Goal: Information Seeking & Learning: Learn about a topic

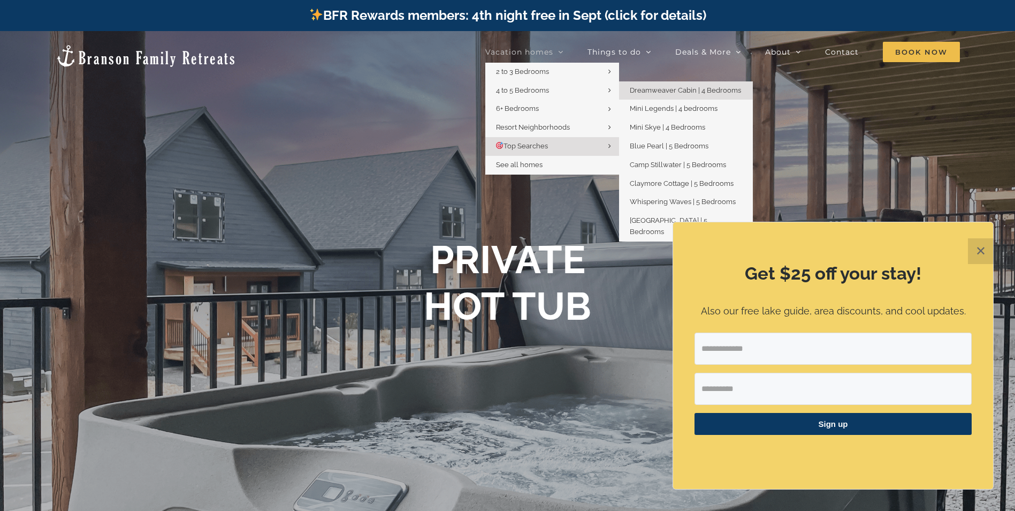
click at [715, 94] on span "Dreamweaver Cabin | 4 Bedrooms" at bounding box center [685, 90] width 111 height 8
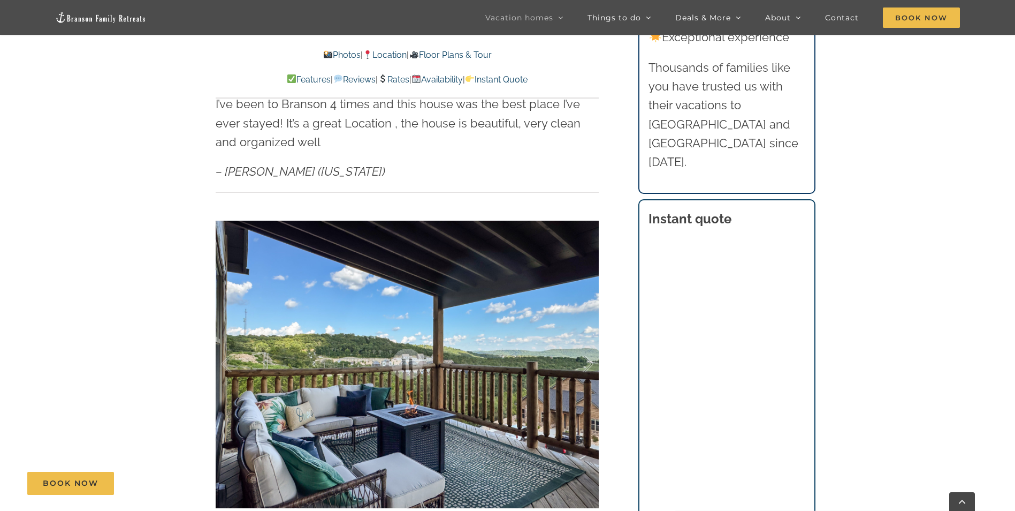
scroll to position [803, 0]
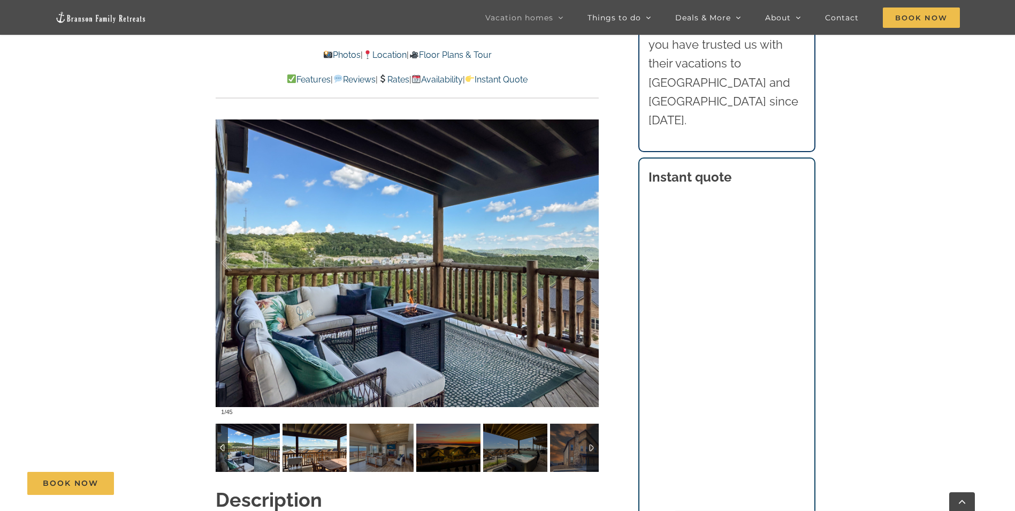
click at [321, 426] on img at bounding box center [315, 447] width 64 height 48
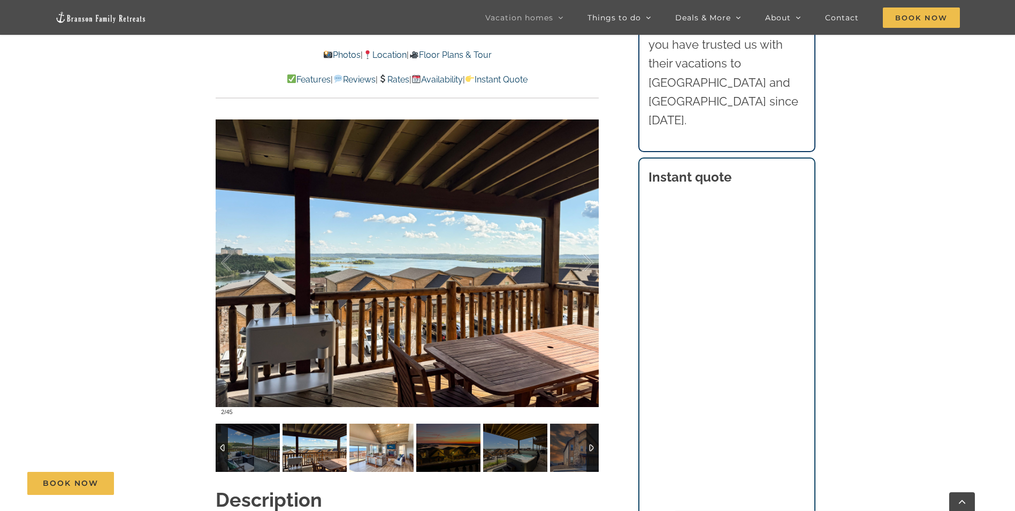
click at [367, 431] on img at bounding box center [381, 447] width 64 height 48
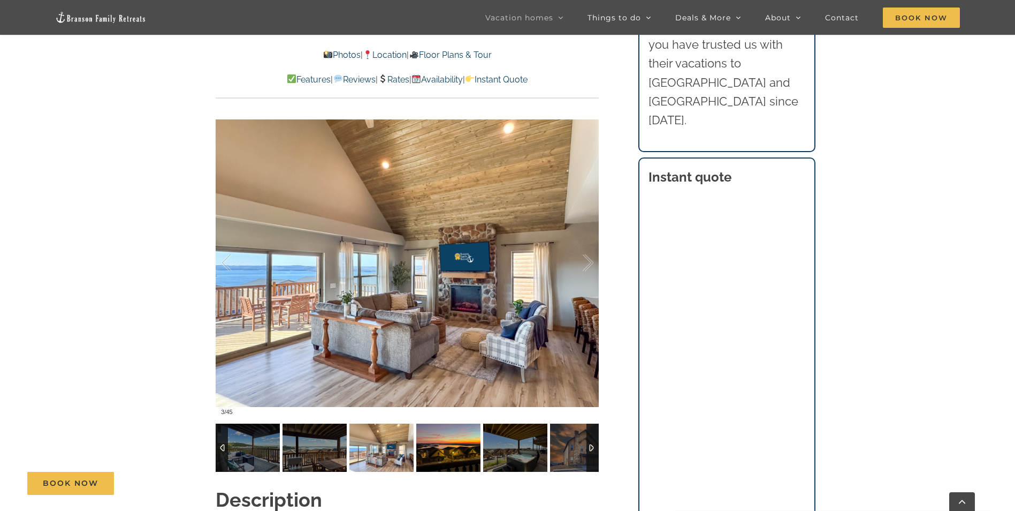
click at [433, 435] on img at bounding box center [448, 447] width 64 height 48
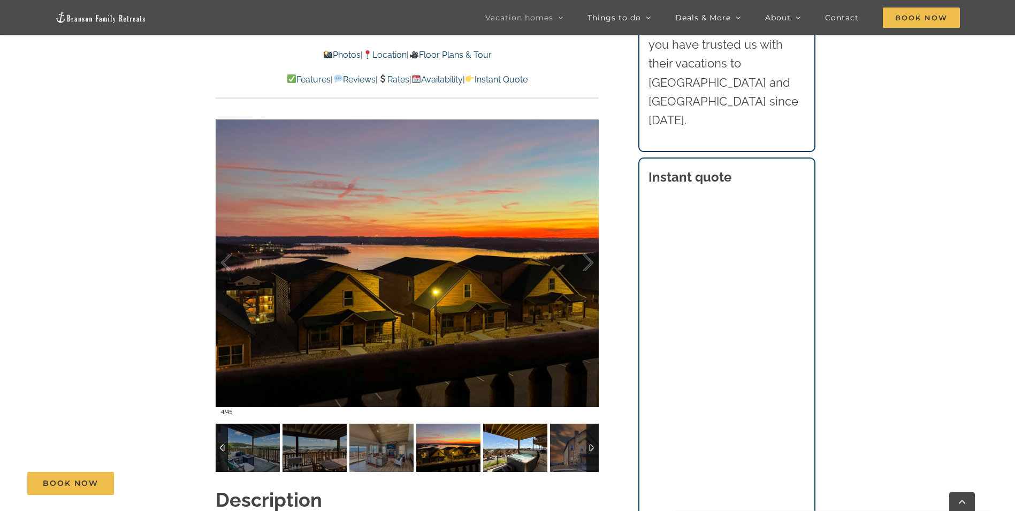
click at [516, 440] on img at bounding box center [515, 447] width 64 height 48
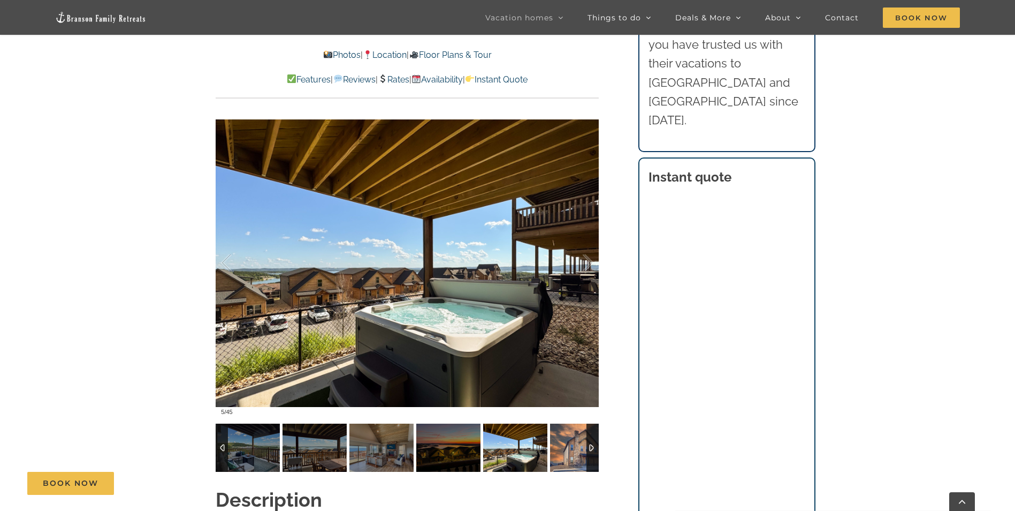
click at [576, 438] on img at bounding box center [582, 447] width 64 height 48
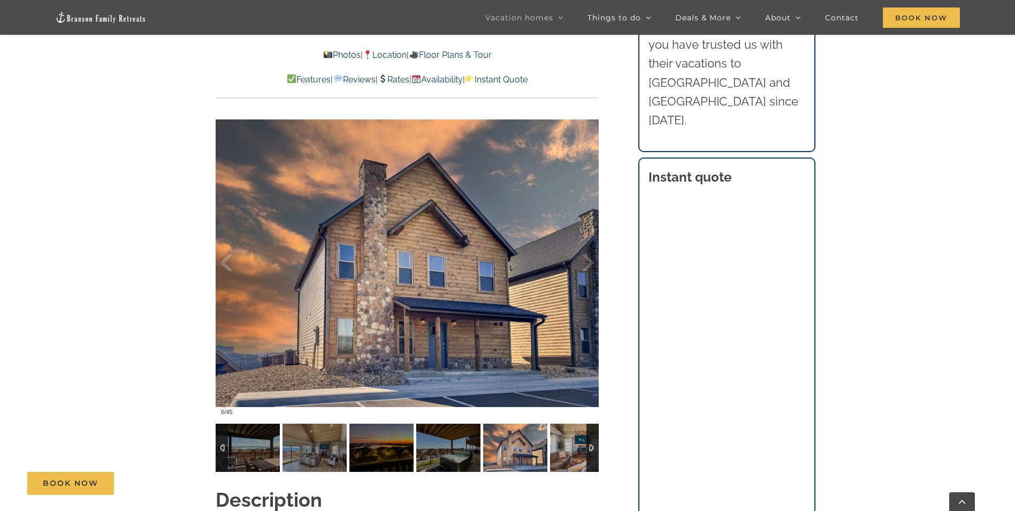
click at [594, 430] on div at bounding box center [593, 447] width 12 height 48
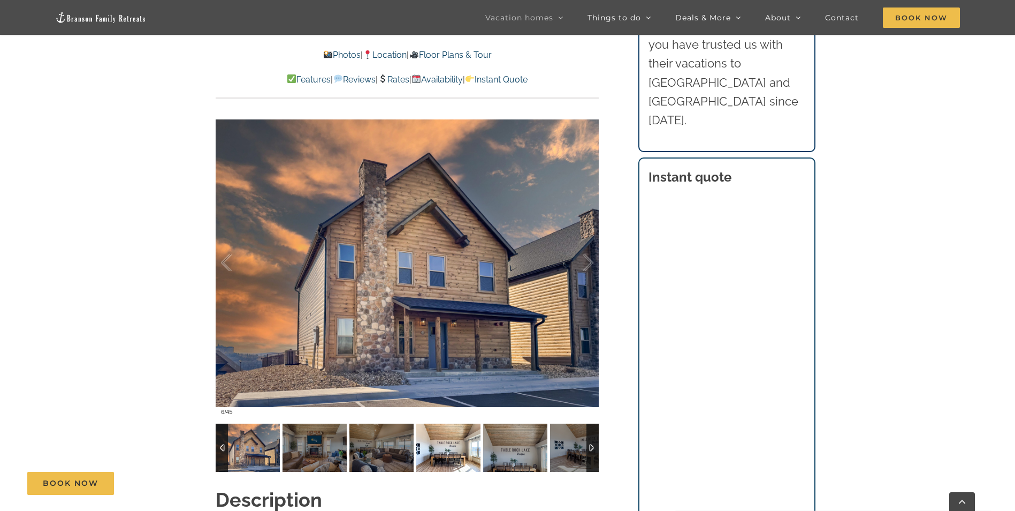
click at [464, 425] on img at bounding box center [448, 447] width 64 height 48
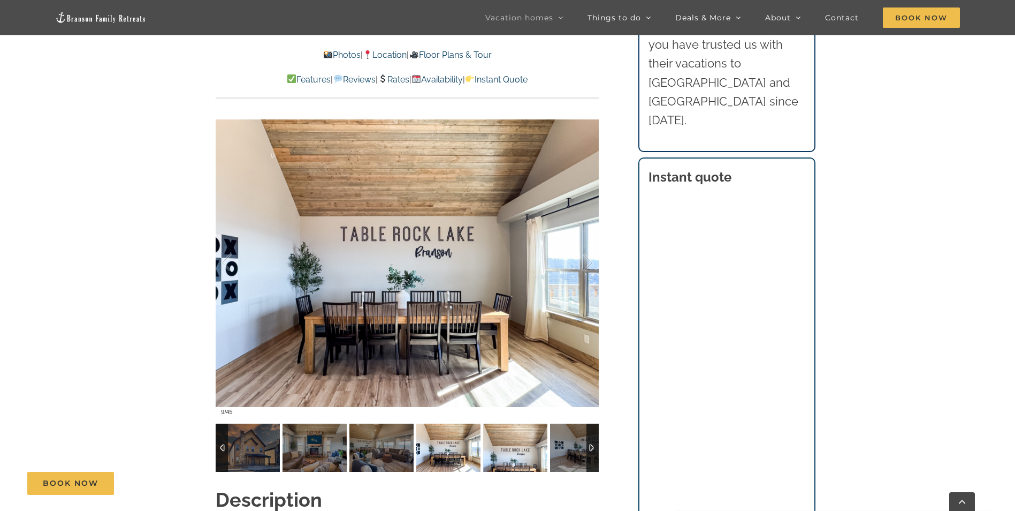
click at [501, 429] on img at bounding box center [515, 447] width 64 height 48
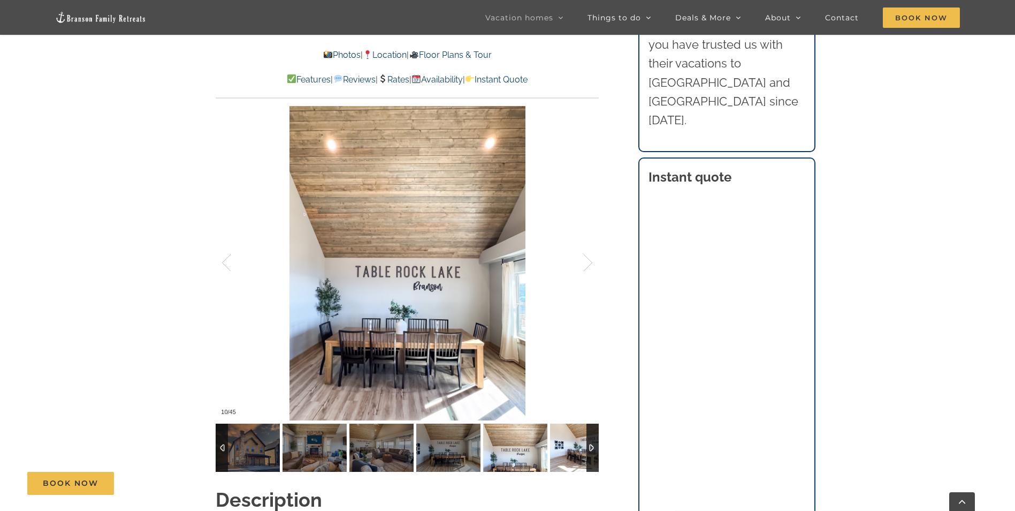
click at [554, 433] on img at bounding box center [582, 447] width 64 height 48
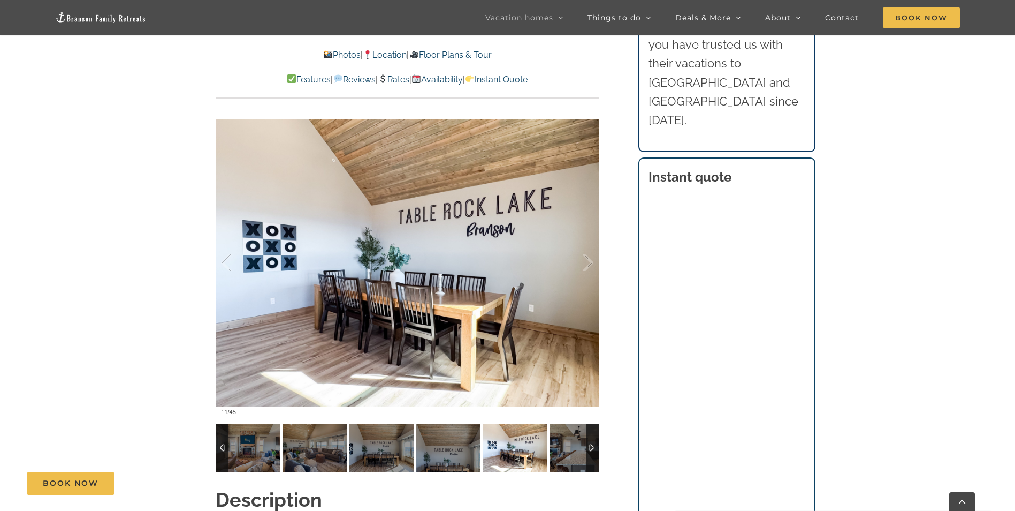
click at [592, 435] on div at bounding box center [593, 447] width 12 height 48
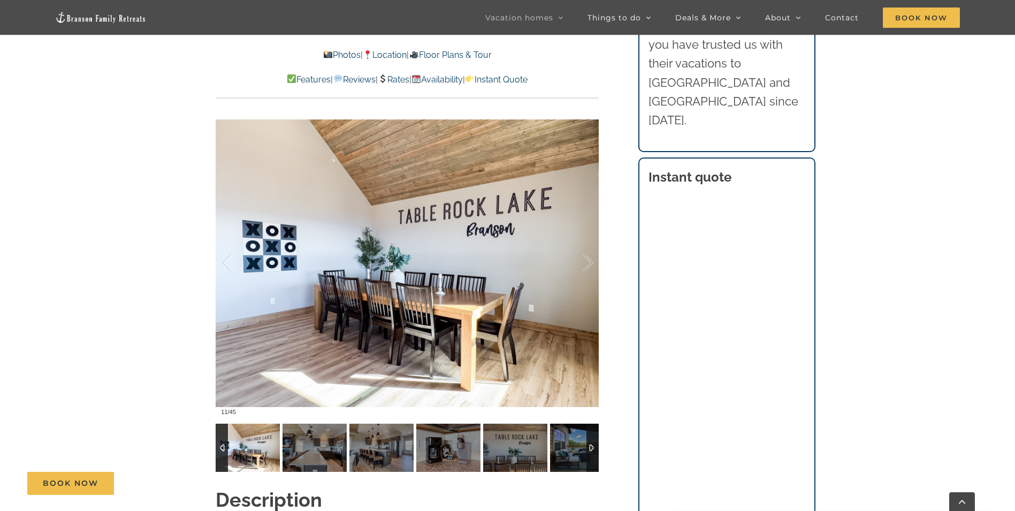
click at [592, 435] on div at bounding box center [593, 447] width 12 height 48
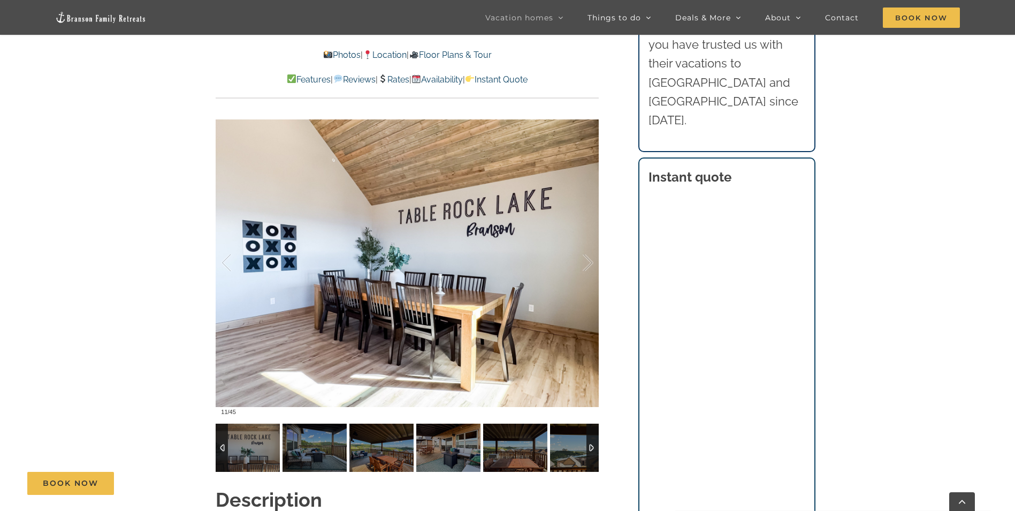
click at [592, 435] on div at bounding box center [593, 447] width 12 height 48
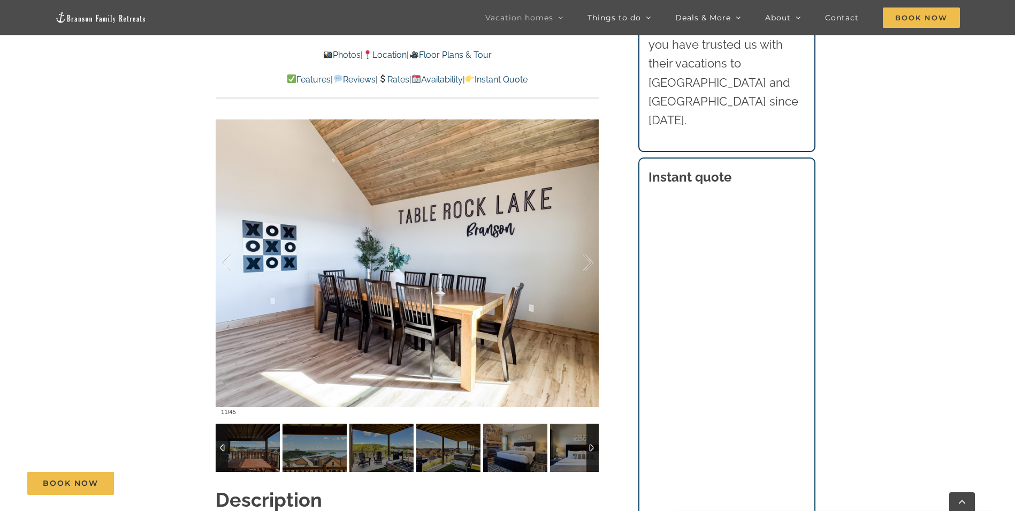
click at [592, 435] on div at bounding box center [593, 447] width 12 height 48
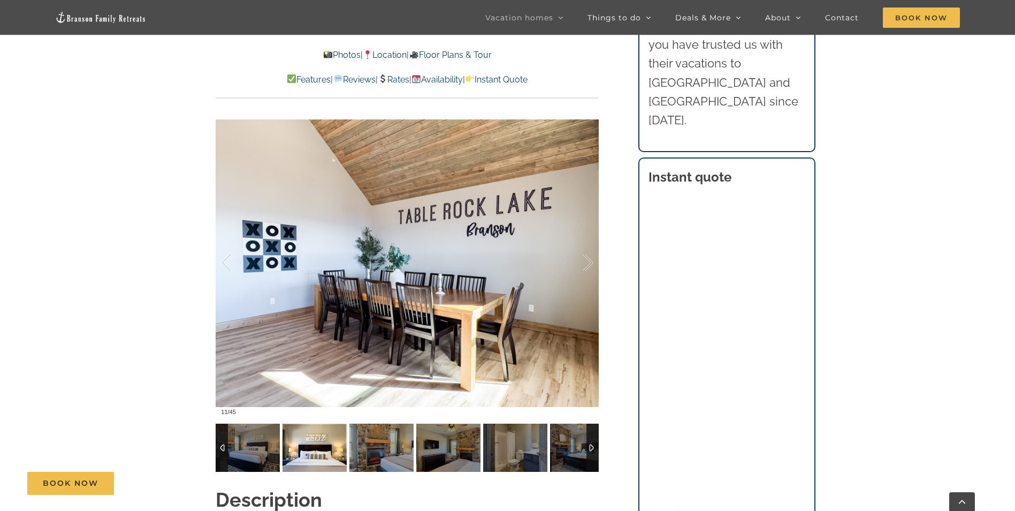
click at [300, 423] on img at bounding box center [315, 447] width 64 height 48
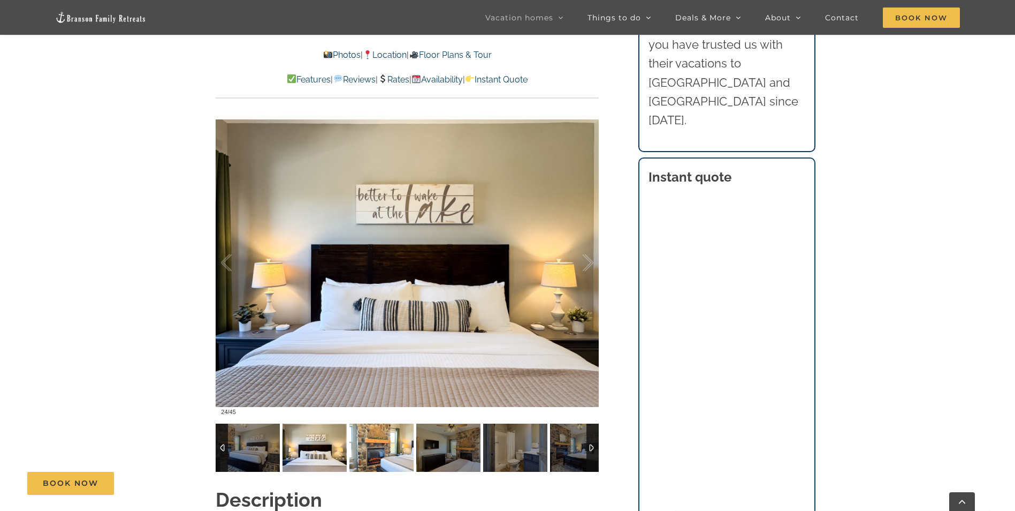
click at [372, 428] on img at bounding box center [381, 447] width 64 height 48
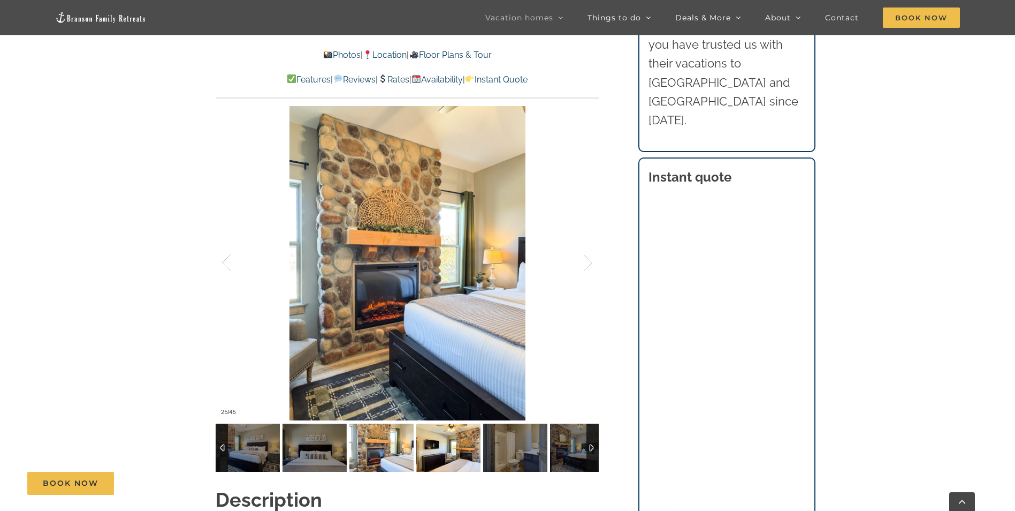
click at [419, 436] on img at bounding box center [448, 447] width 64 height 48
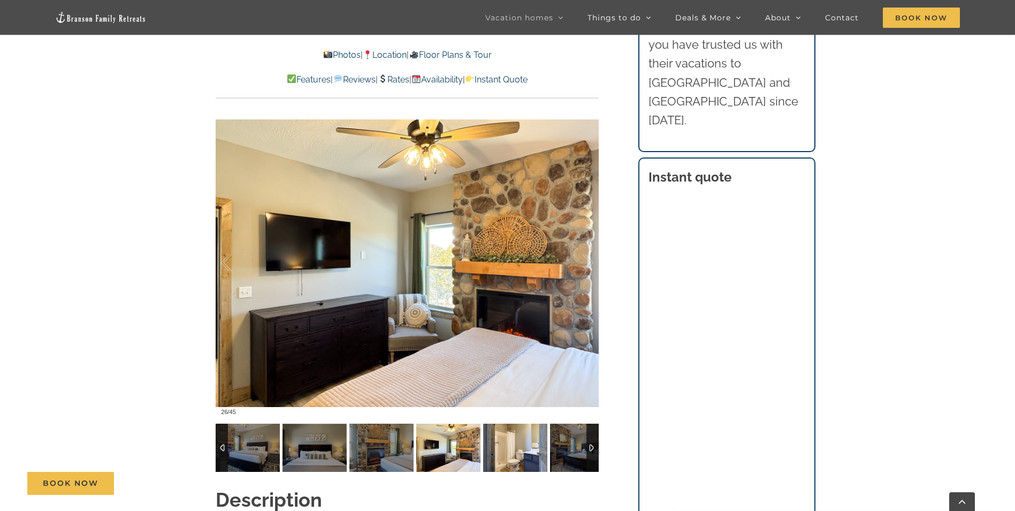
click at [494, 441] on img at bounding box center [515, 447] width 64 height 48
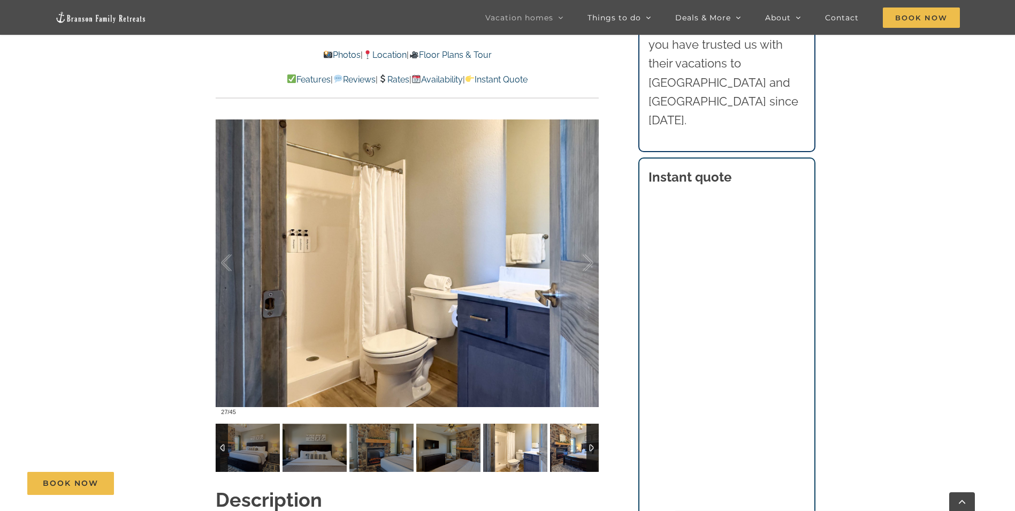
click at [561, 441] on img at bounding box center [582, 447] width 64 height 48
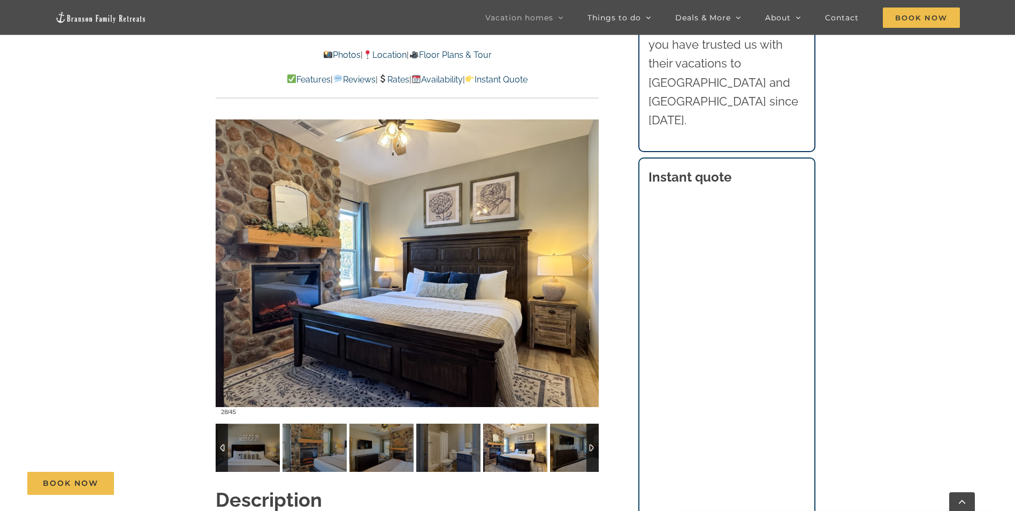
click at [595, 430] on div at bounding box center [593, 447] width 12 height 48
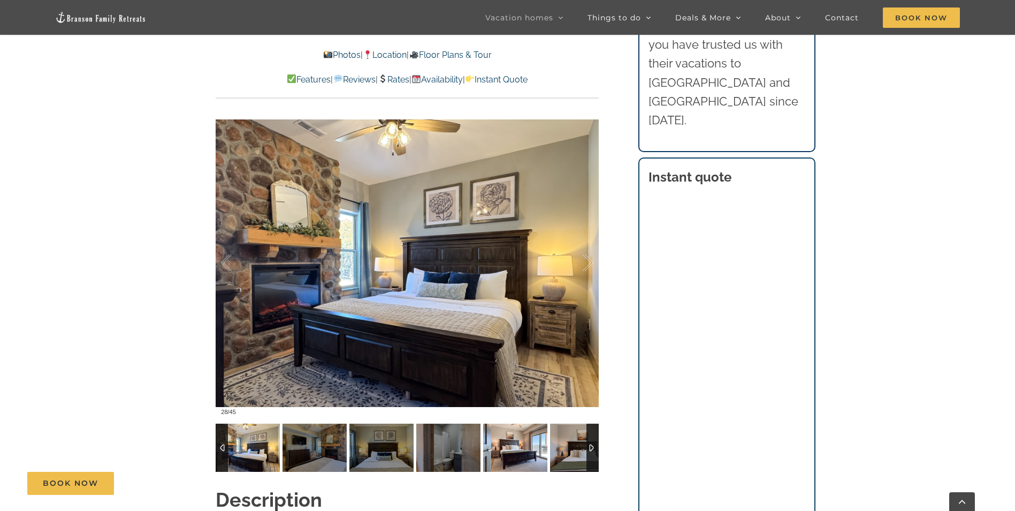
click at [490, 430] on img at bounding box center [515, 447] width 64 height 48
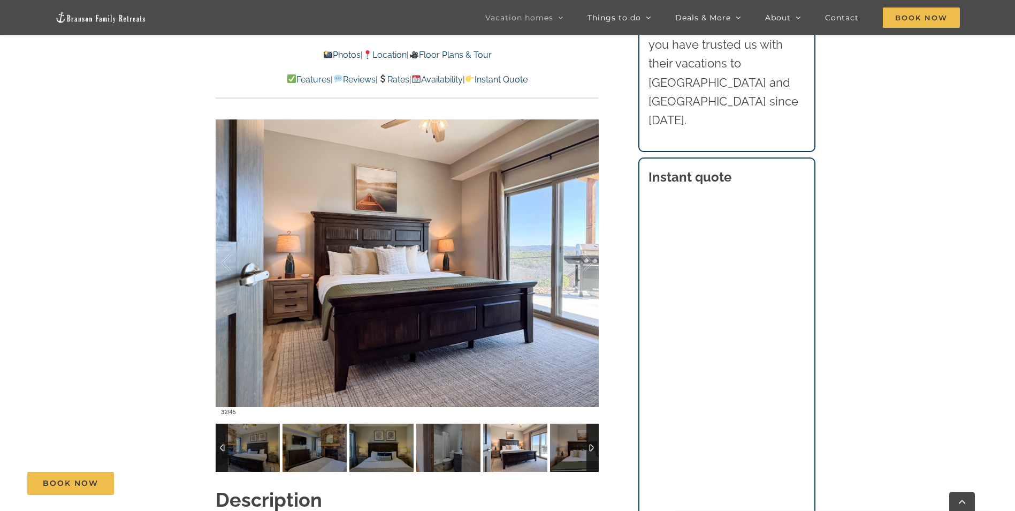
click at [520, 430] on img at bounding box center [515, 447] width 64 height 48
click at [558, 433] on img at bounding box center [582, 447] width 64 height 48
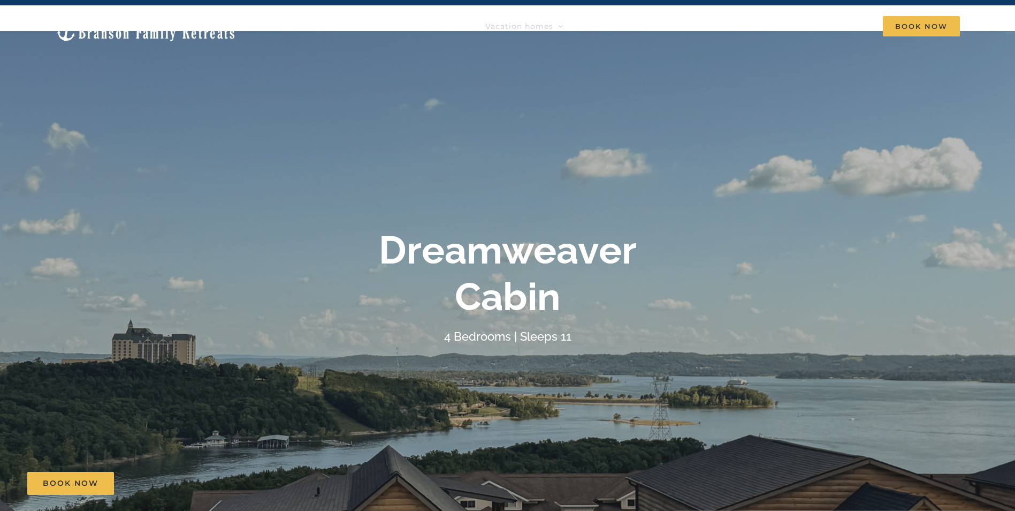
scroll to position [0, 0]
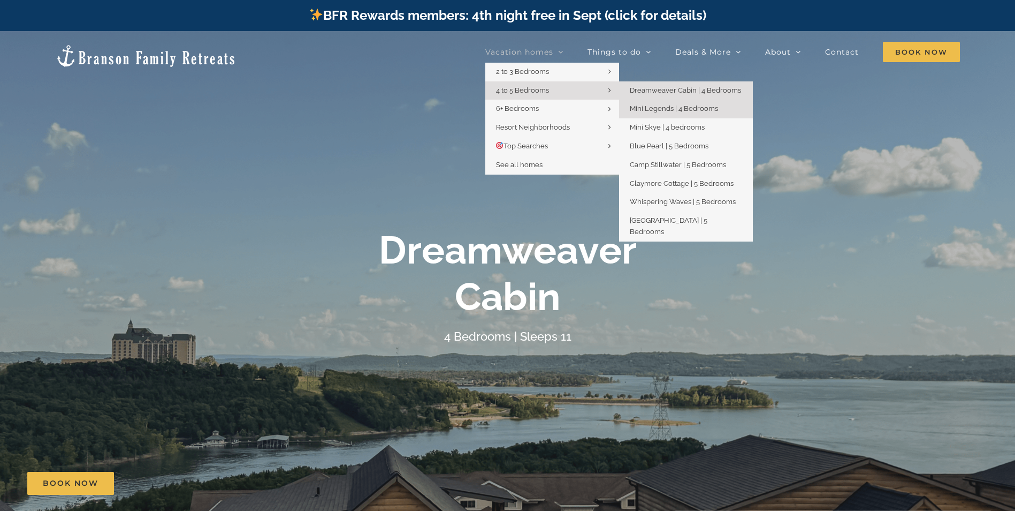
click at [676, 109] on span "Mini Legends | 4 Bedrooms" at bounding box center [674, 108] width 88 height 8
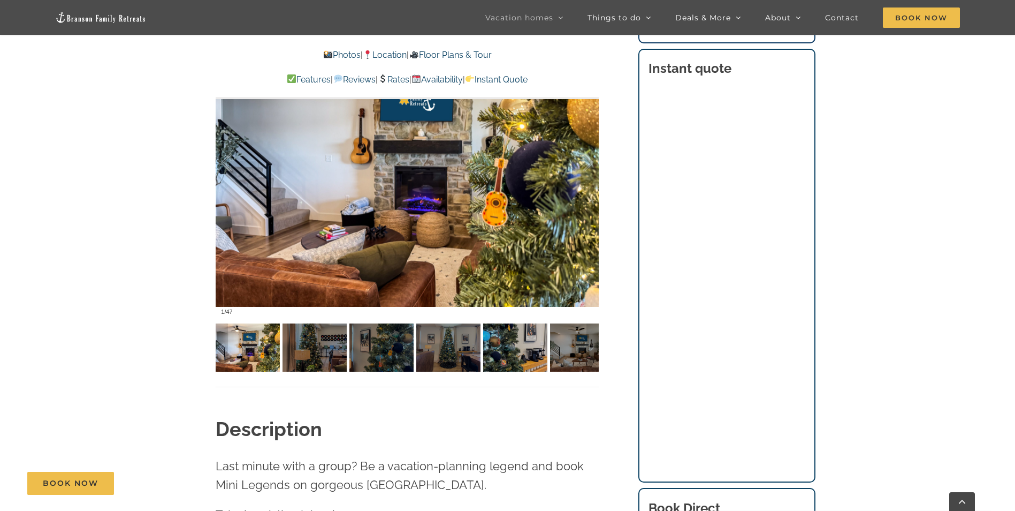
scroll to position [803, 0]
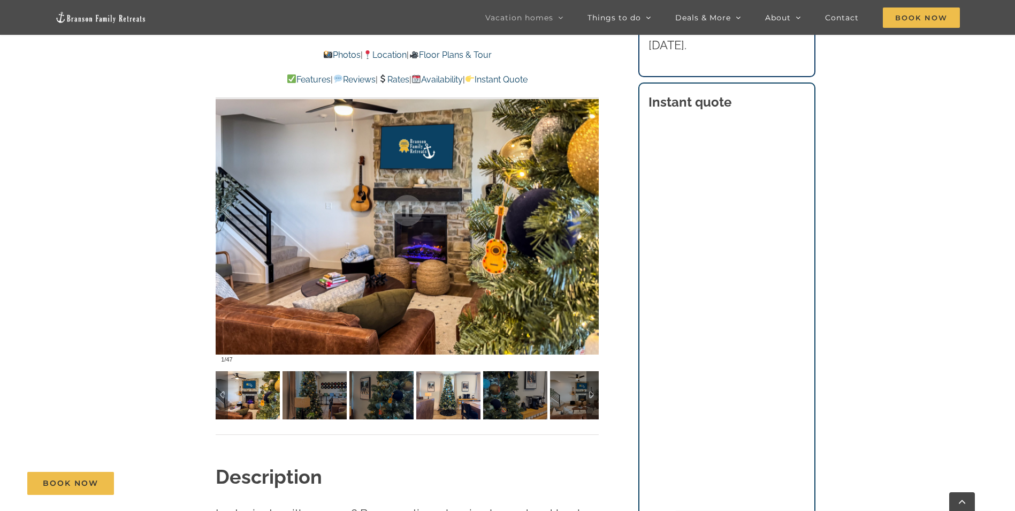
click at [458, 383] on img at bounding box center [448, 395] width 64 height 48
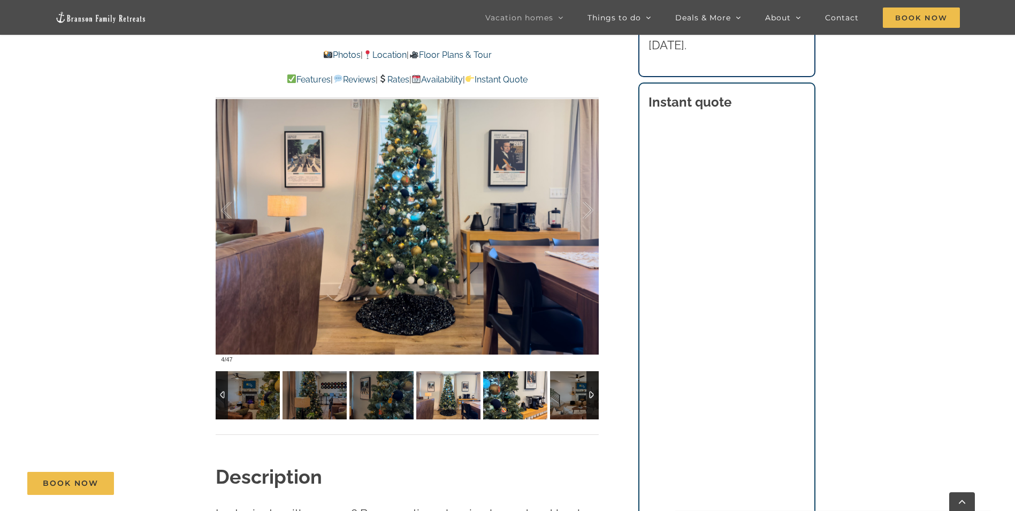
click at [508, 388] on img at bounding box center [515, 395] width 64 height 48
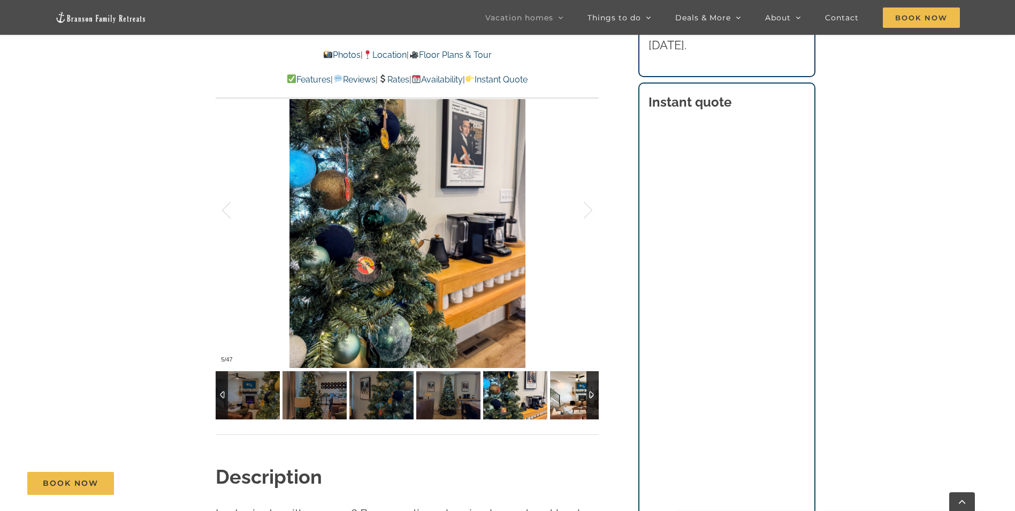
click at [573, 388] on img at bounding box center [582, 395] width 64 height 48
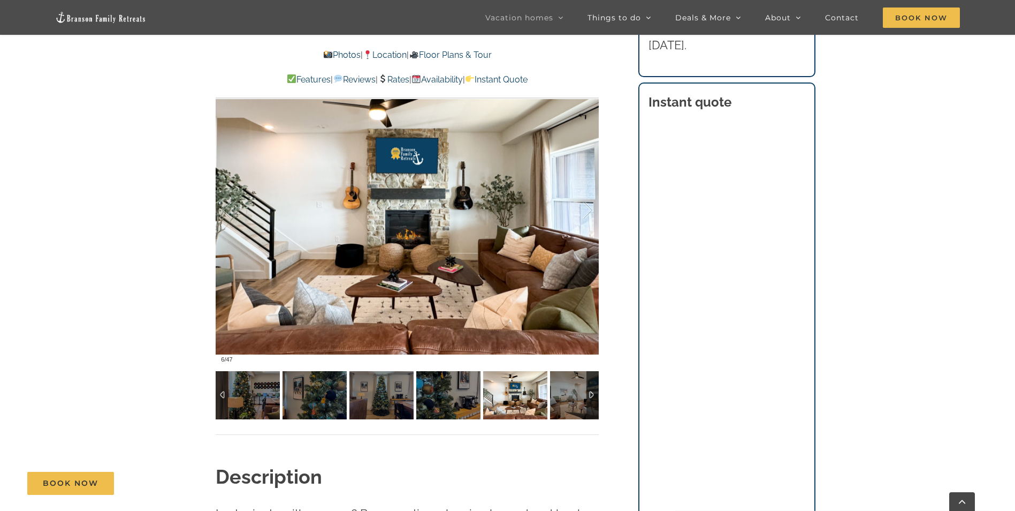
click at [595, 394] on div at bounding box center [593, 395] width 12 height 48
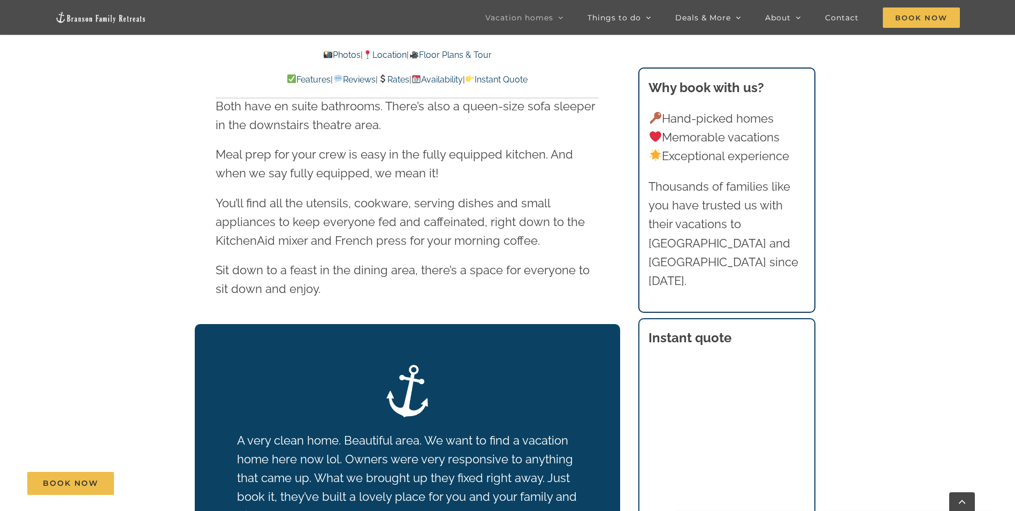
scroll to position [1766, 0]
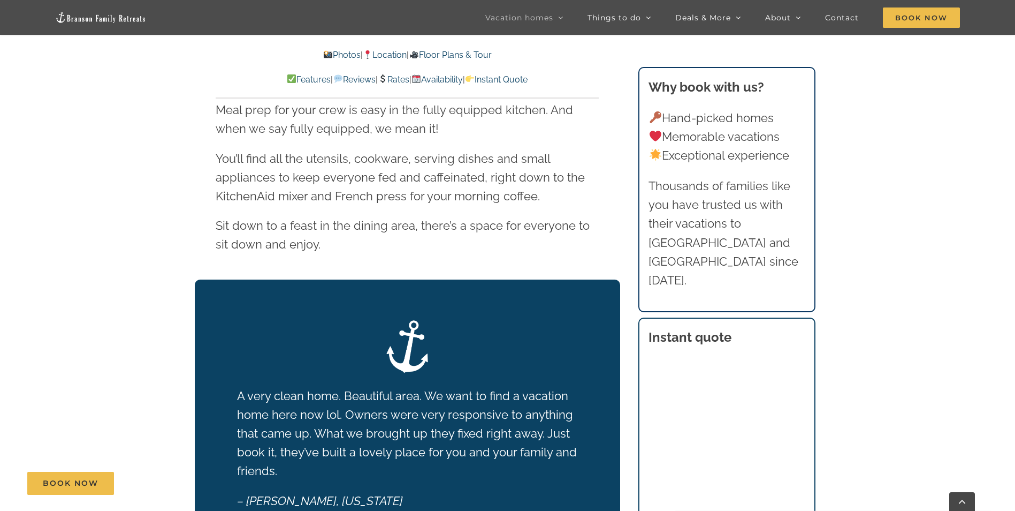
scroll to position [1873, 0]
